Goal: Complete application form

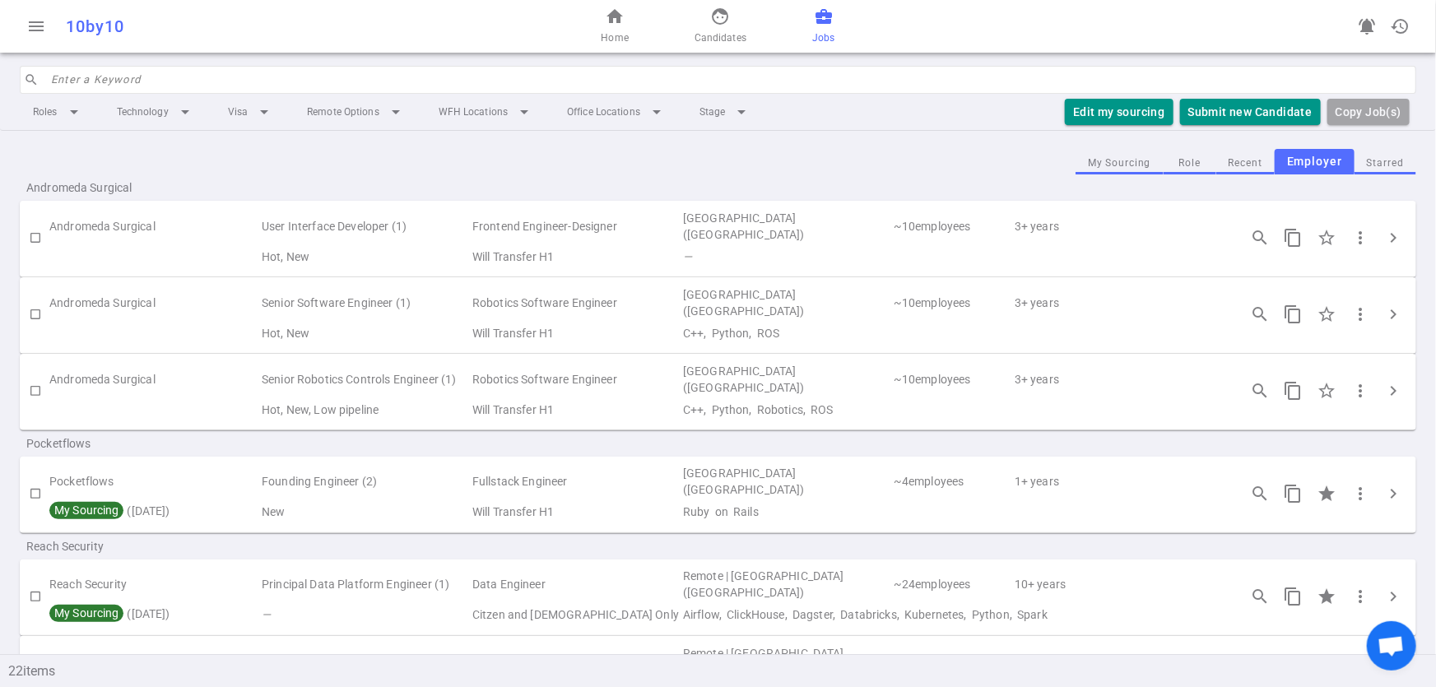
scroll to position [354, 0]
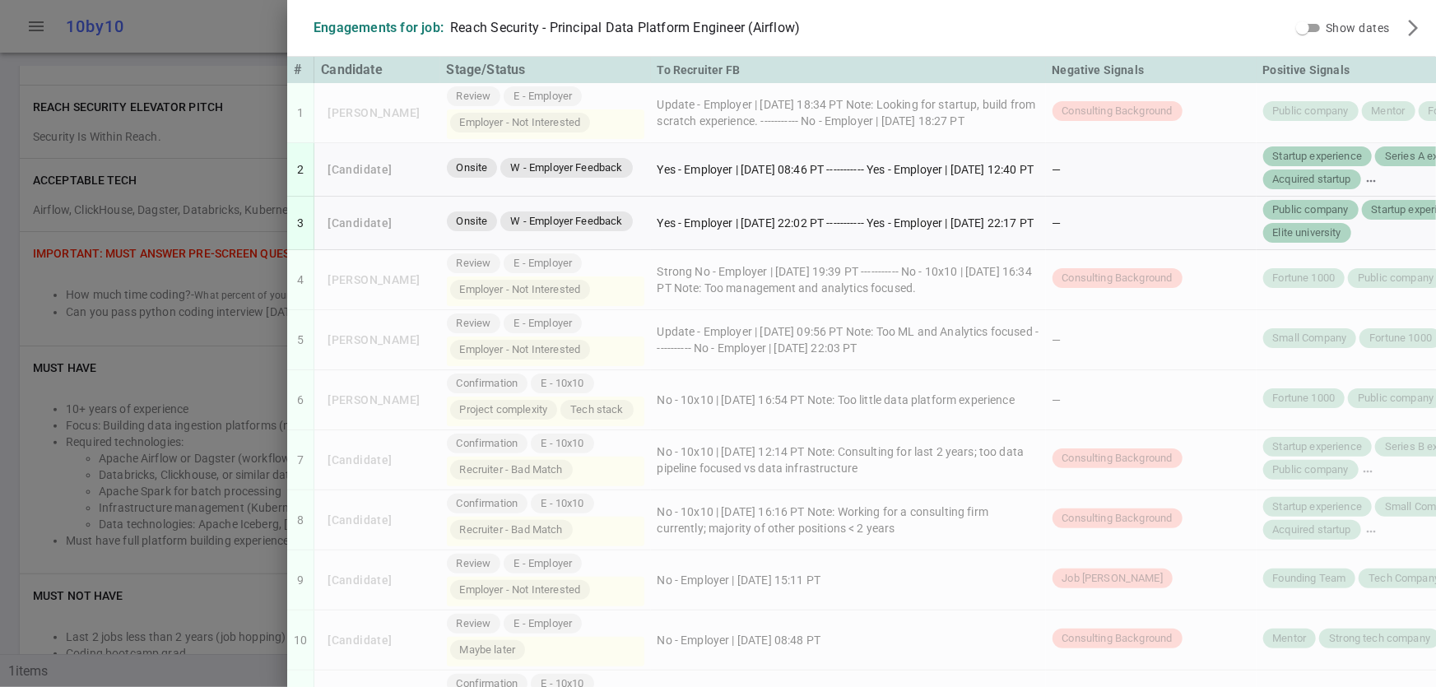
scroll to position [842, 0]
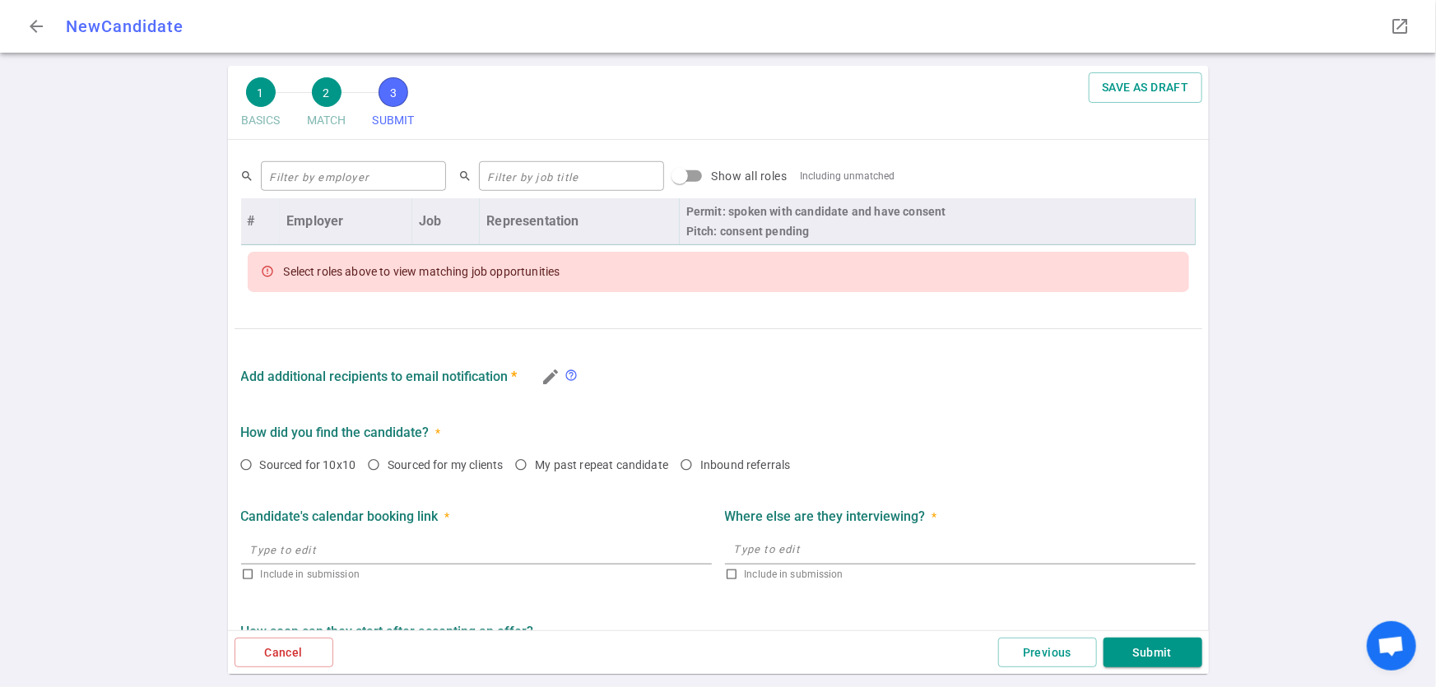
scroll to position [673, 0]
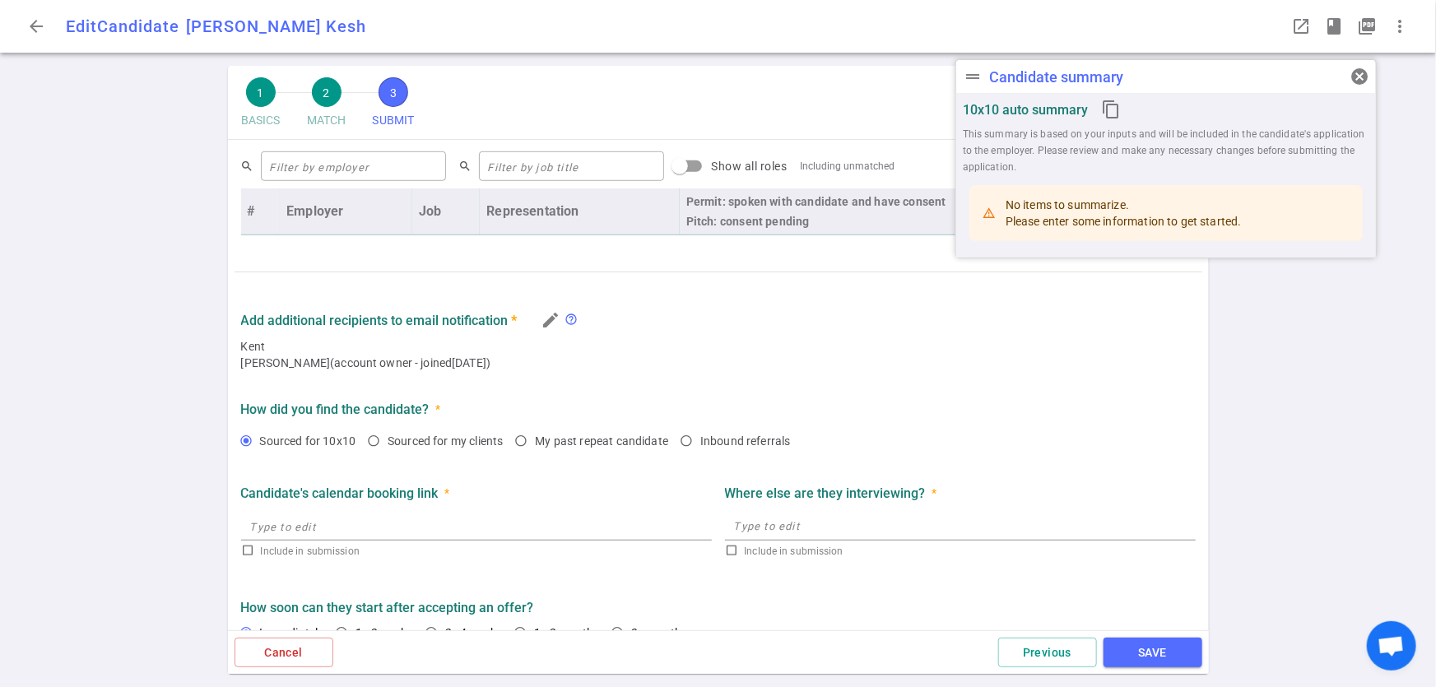
radio input "true"
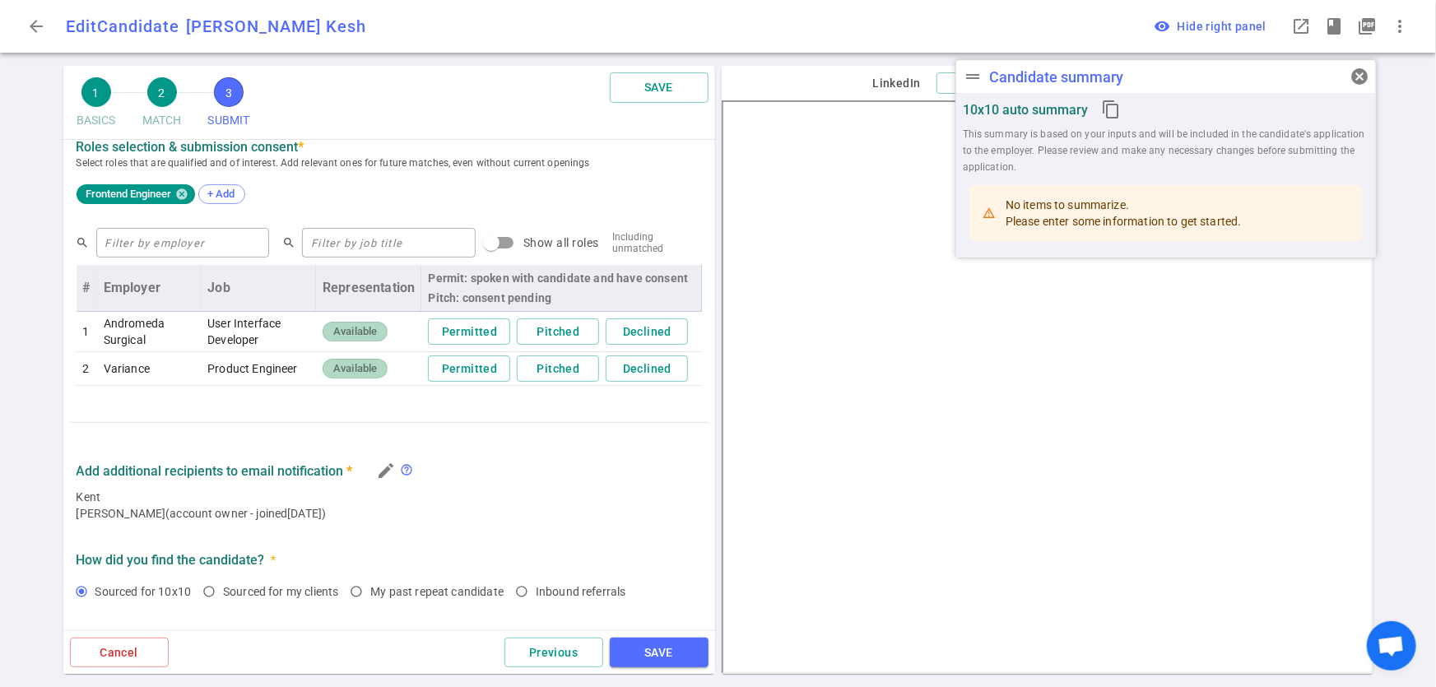
scroll to position [756, 0]
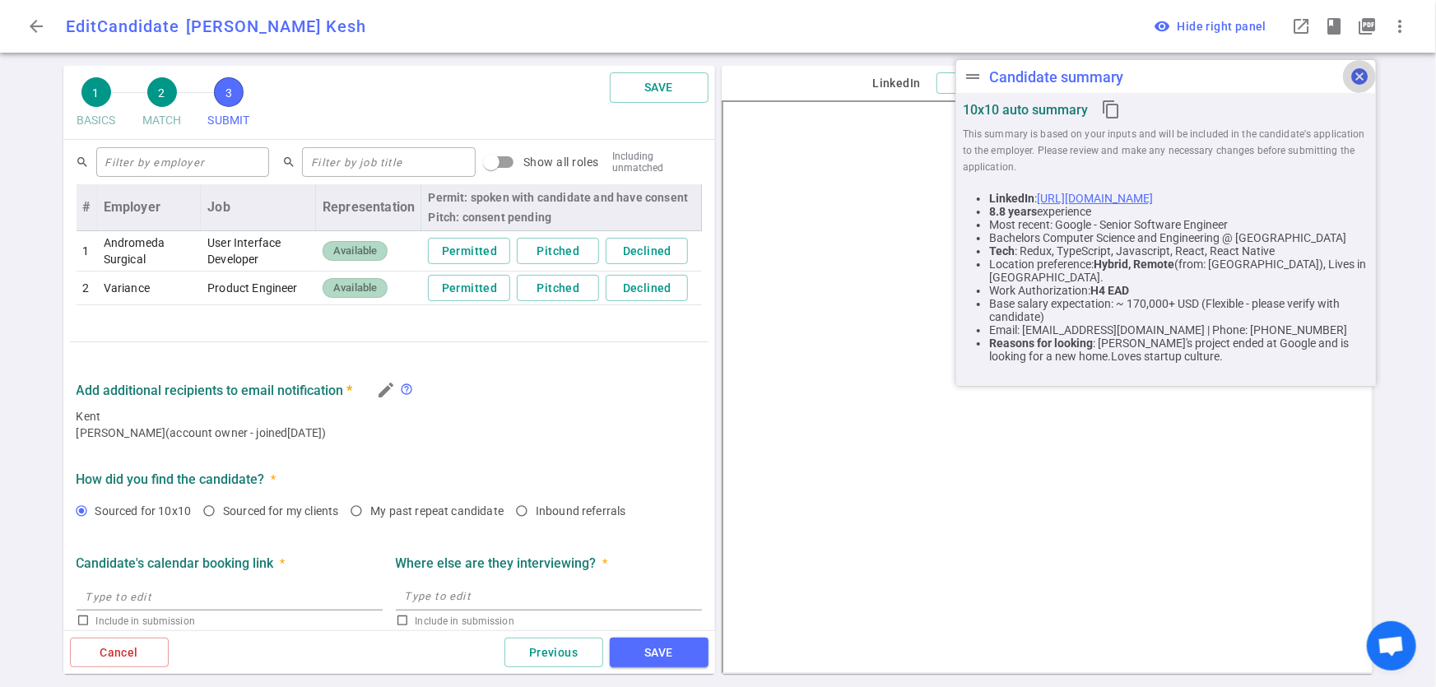
click at [1358, 79] on span "cancel" at bounding box center [1360, 77] width 20 height 20
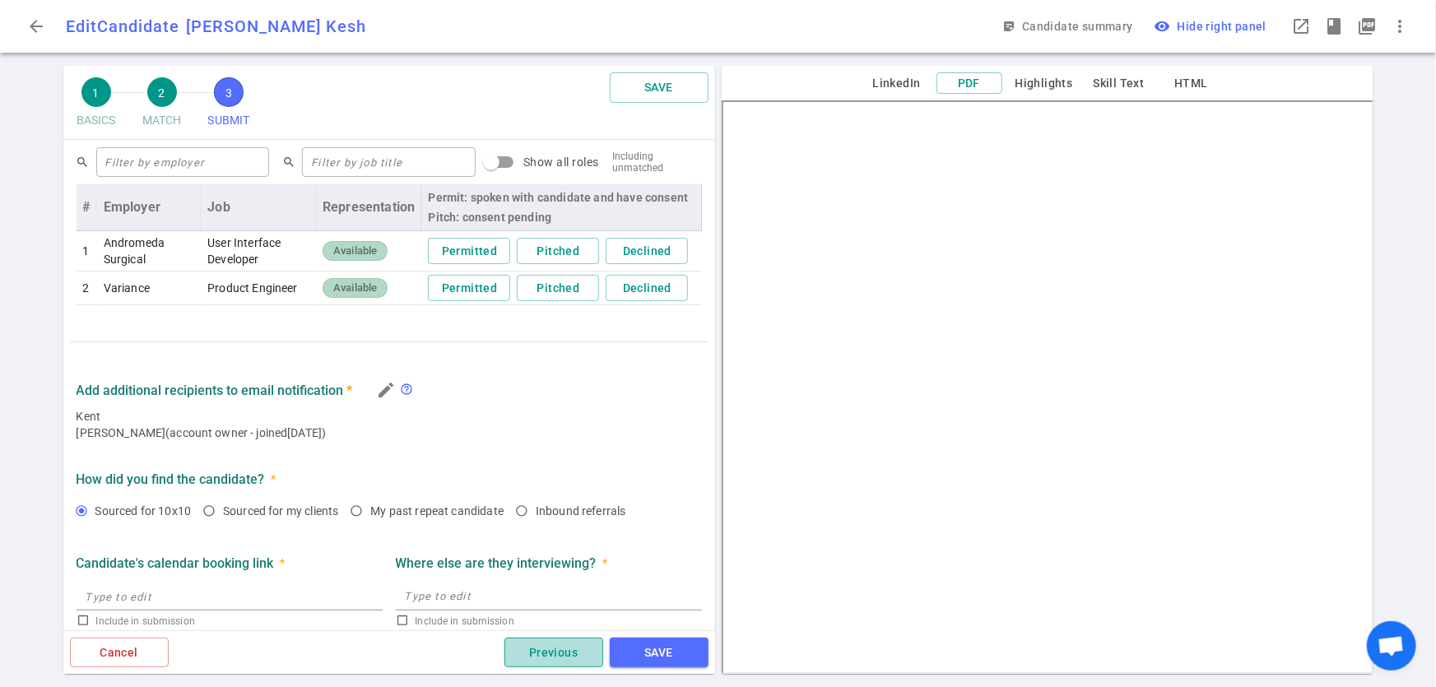
click at [538, 645] on button "Previous" at bounding box center [554, 653] width 99 height 30
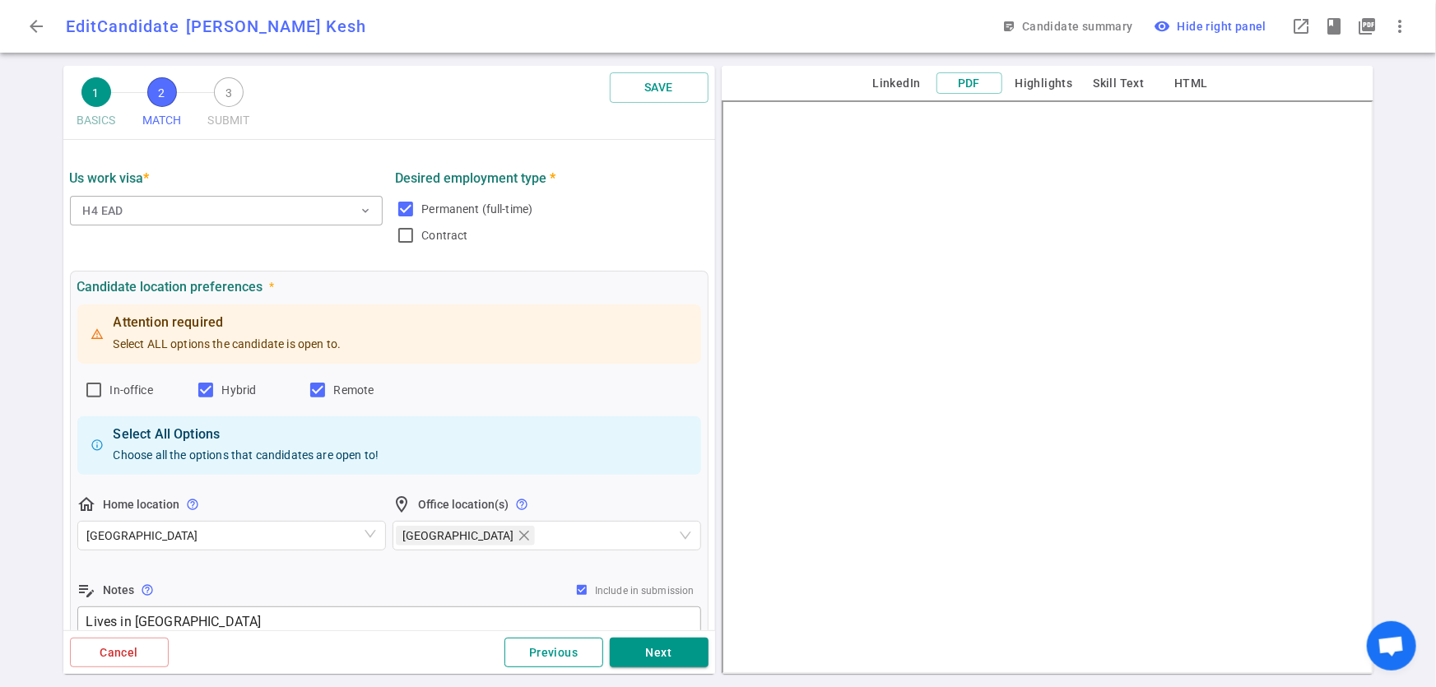
scroll to position [0, 0]
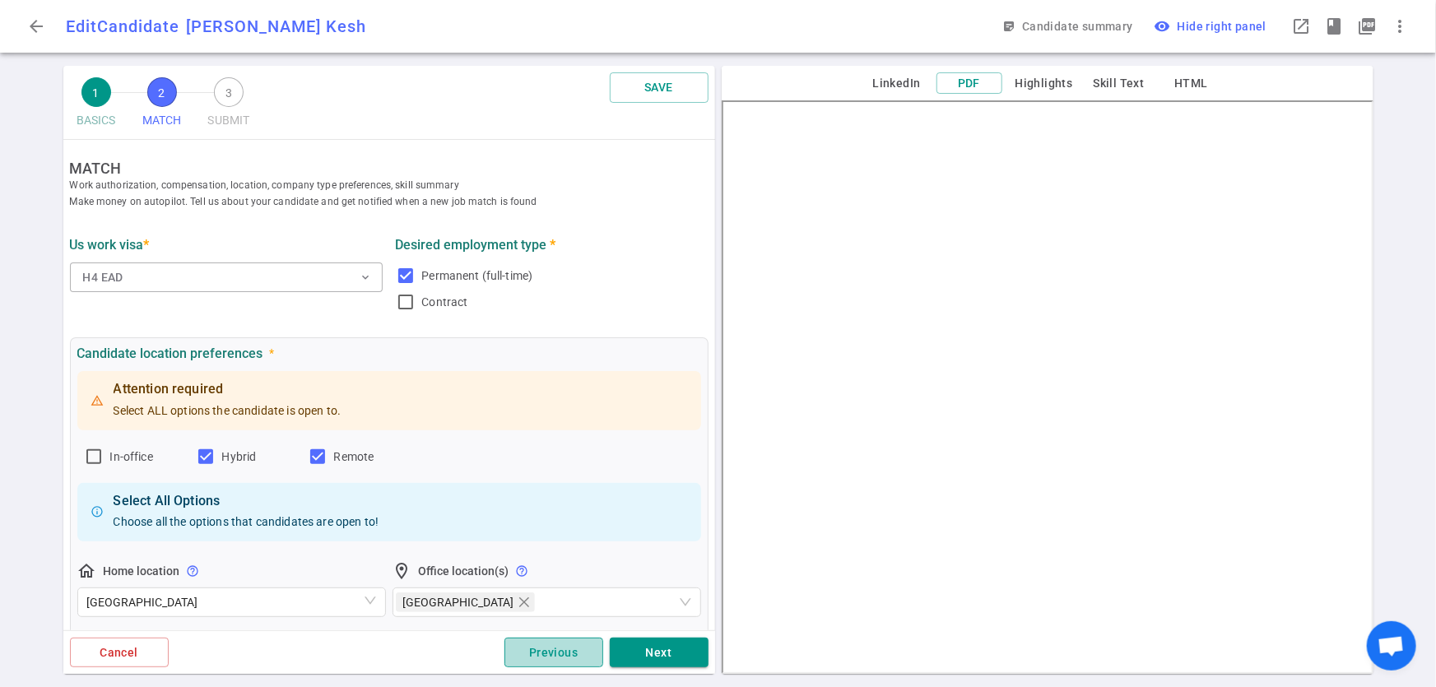
click at [538, 645] on button "Previous" at bounding box center [554, 653] width 99 height 30
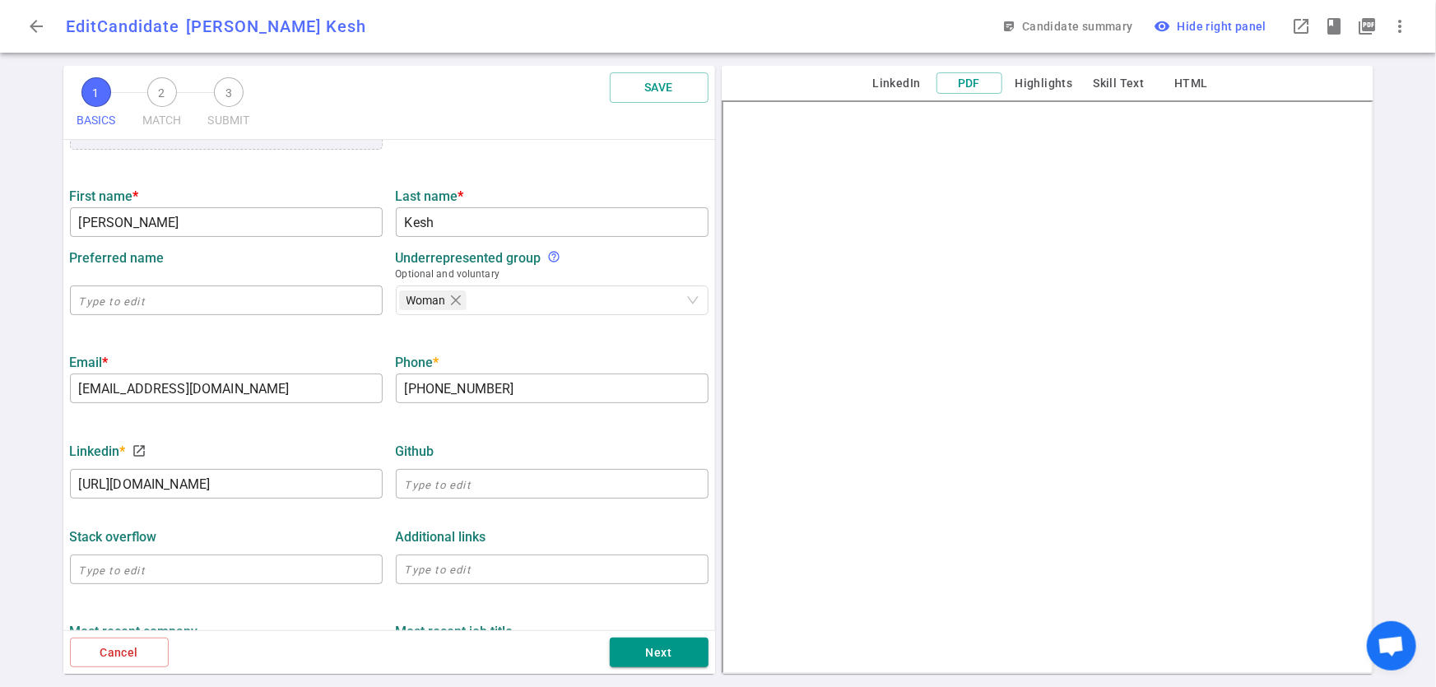
scroll to position [235, 0]
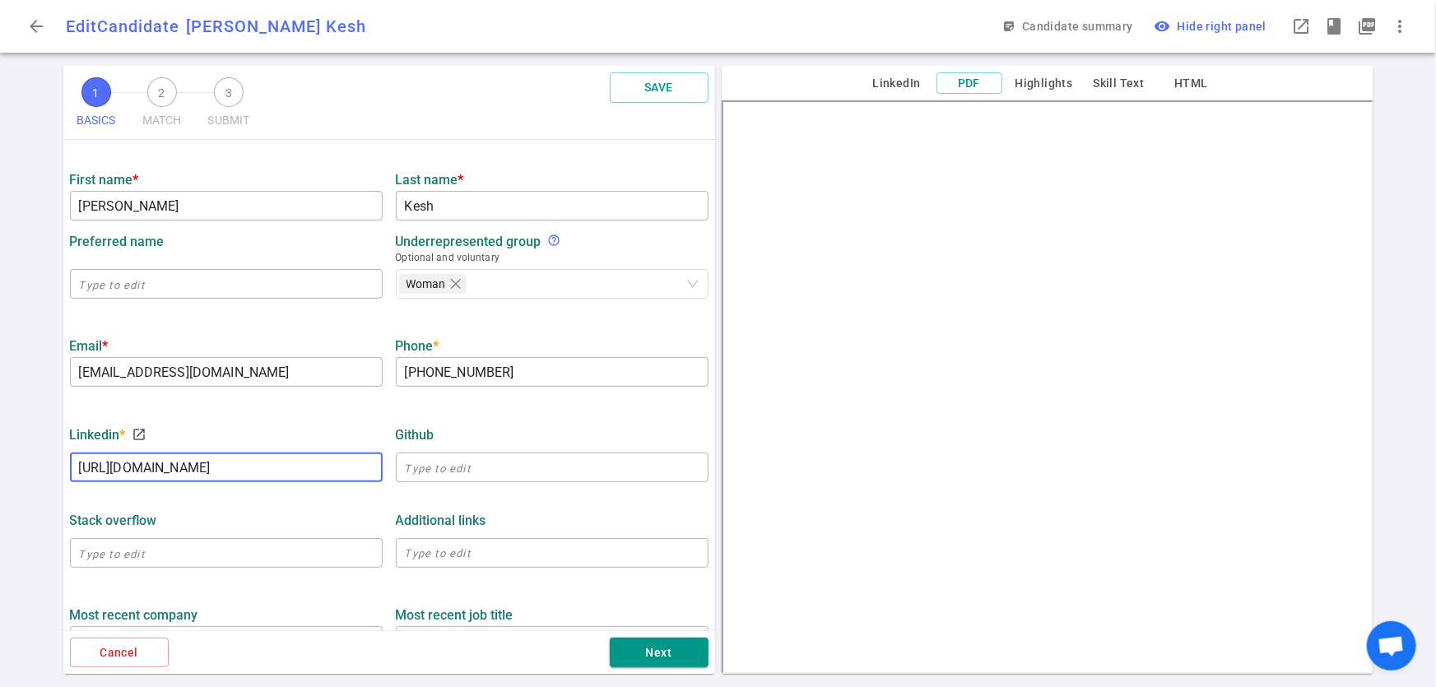
drag, startPoint x: 300, startPoint y: 469, endPoint x: 118, endPoint y: 460, distance: 182.1
click at [21, 459] on div "1 BASICS 2 MATCH 3 SUBMIT SAVE BASICS Resume, contact information, work history…" at bounding box center [718, 376] width 1436 height 621
type input "[URL][DOMAIN_NAME]"
